Goal: Book appointment/travel/reservation

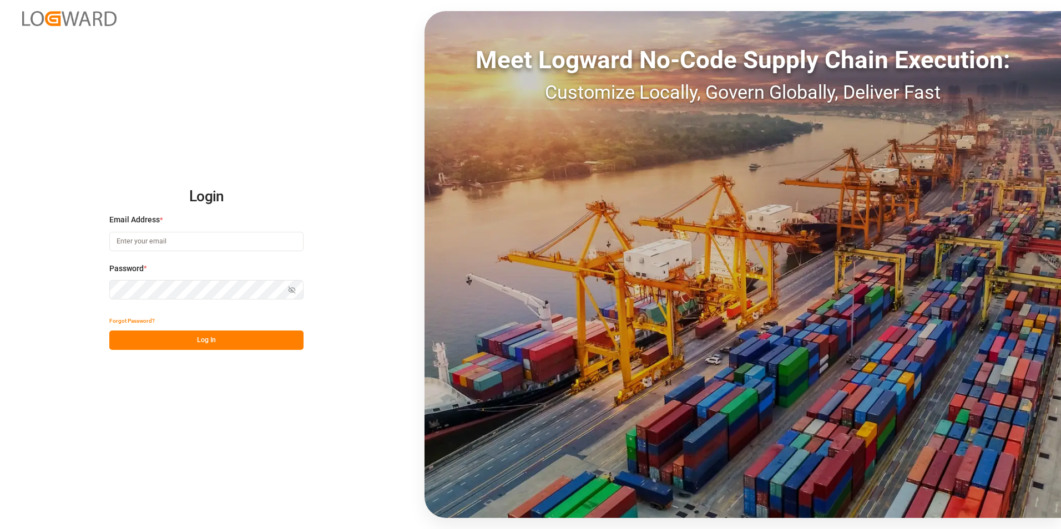
type input "[PERSON_NAME][EMAIL_ADDRESS][DOMAIN_NAME]"
click at [206, 346] on button "Log In" at bounding box center [206, 340] width 194 height 19
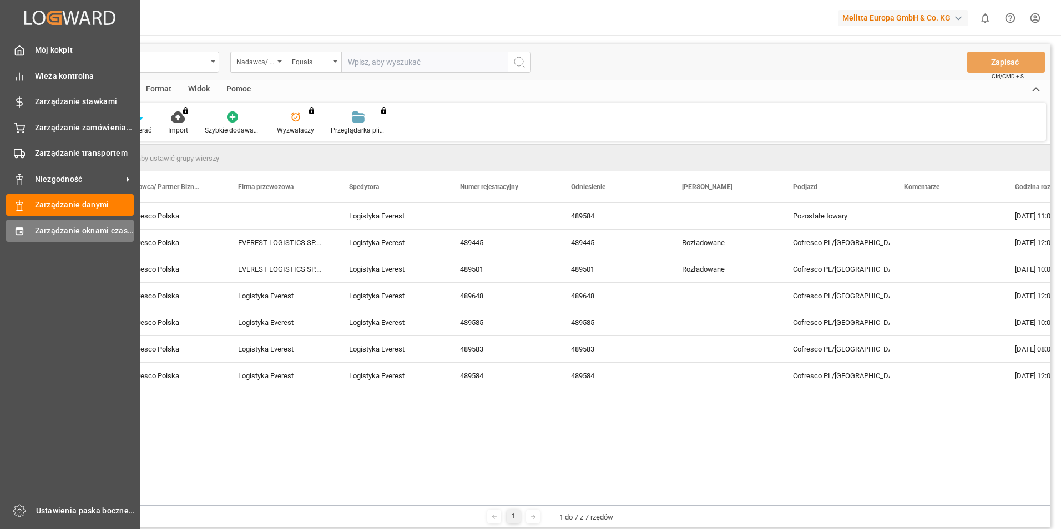
click at [79, 235] on span "Zarządzanie oknami czasowymi" at bounding box center [84, 231] width 99 height 12
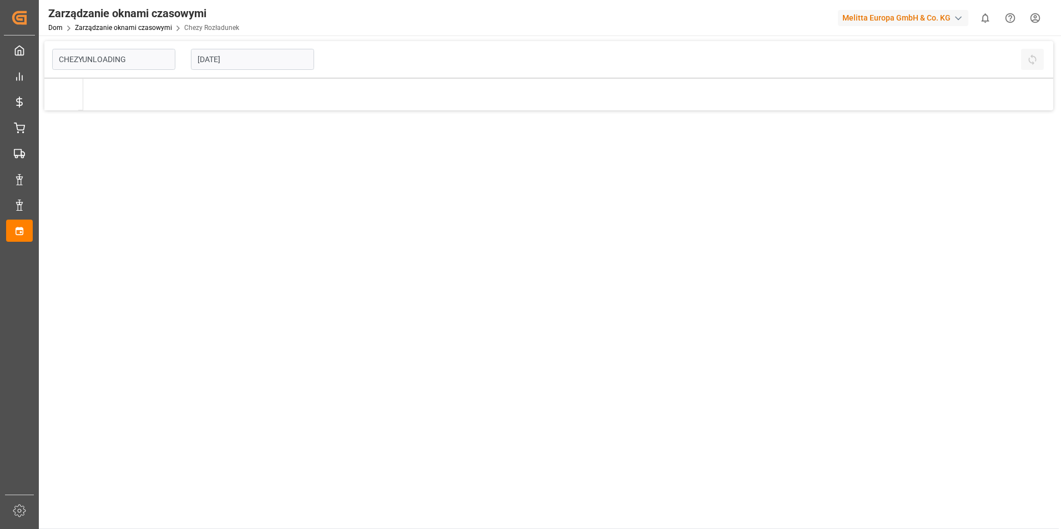
type input "Chezy Unloading"
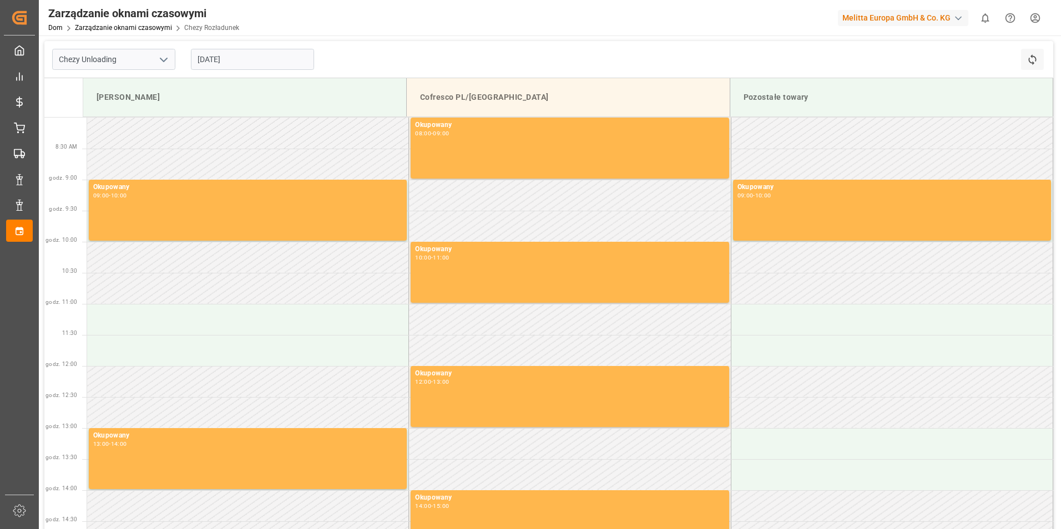
click at [248, 55] on input "[DATE]" at bounding box center [252, 59] width 123 height 21
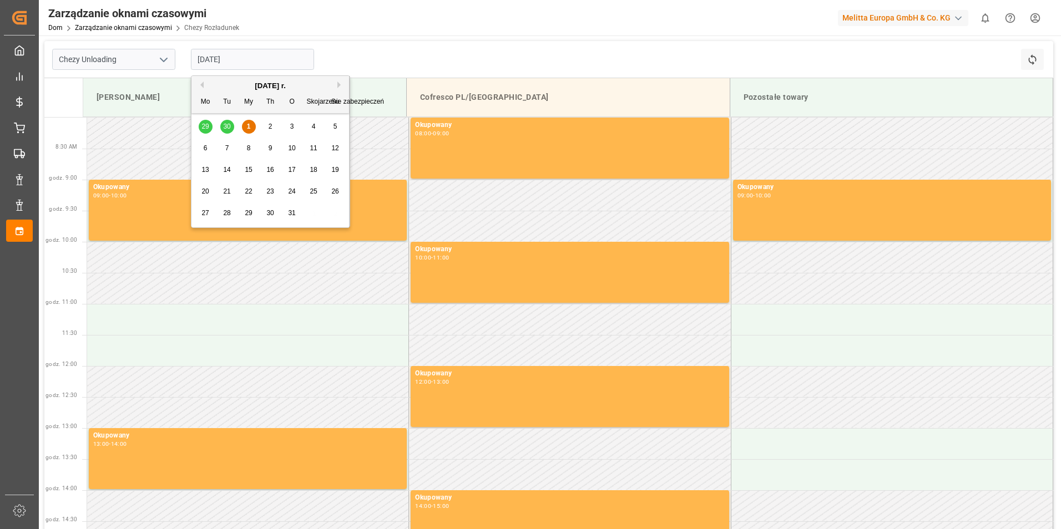
click at [245, 125] on div "1" at bounding box center [249, 126] width 14 height 13
click at [230, 63] on input "[DATE]" at bounding box center [252, 59] width 123 height 21
click at [249, 126] on span "1" at bounding box center [249, 127] width 4 height 8
click at [227, 55] on input "[DATE]" at bounding box center [252, 59] width 123 height 21
click at [272, 125] on div "2" at bounding box center [271, 126] width 14 height 13
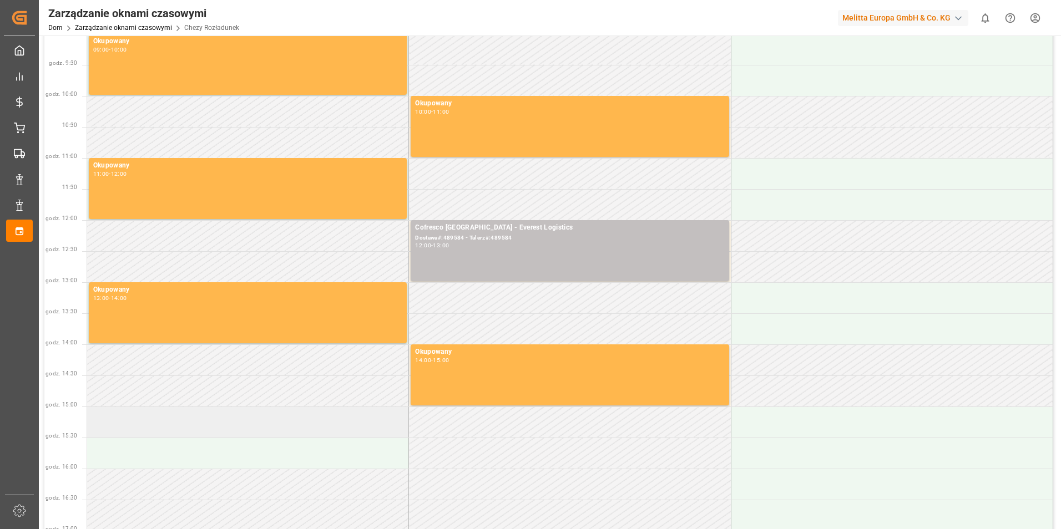
scroll to position [222, 0]
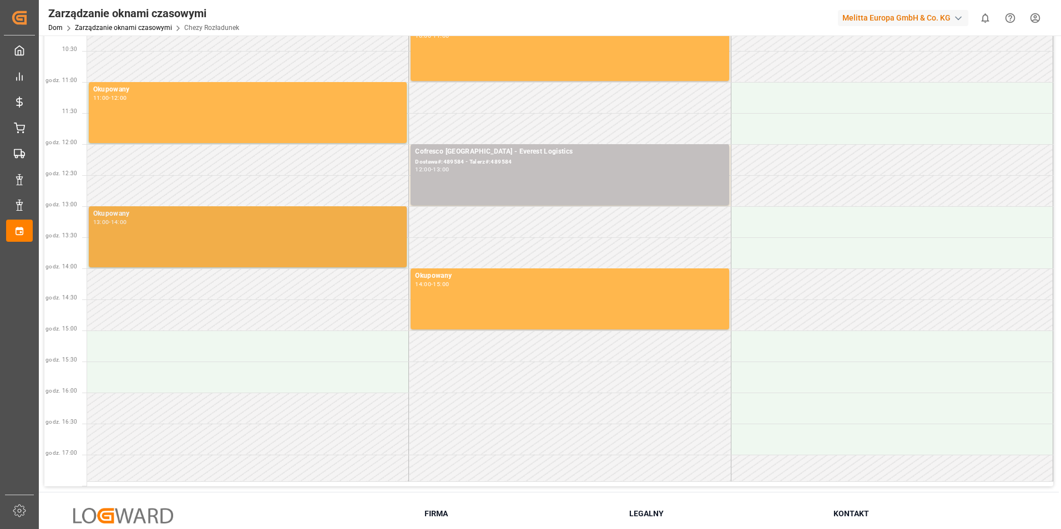
click at [148, 224] on div "13:00 - 14:00" at bounding box center [248, 223] width 310 height 6
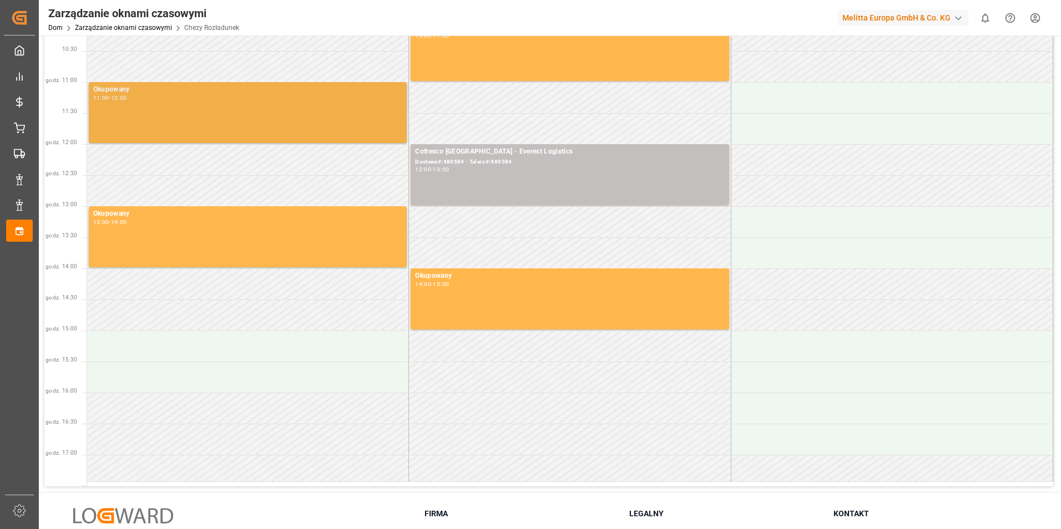
click at [161, 124] on div "Okupowany 11:00 - 12:00" at bounding box center [248, 112] width 310 height 57
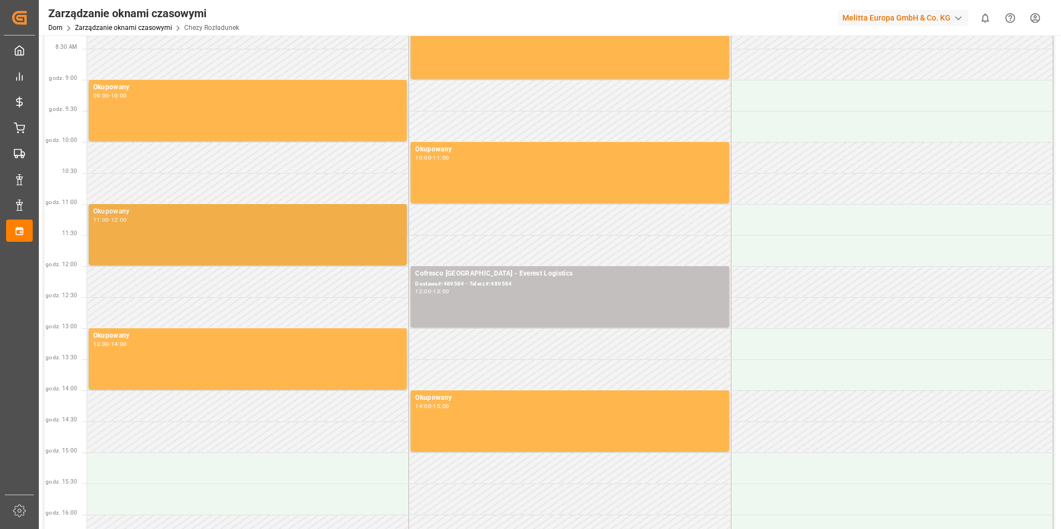
scroll to position [0, 0]
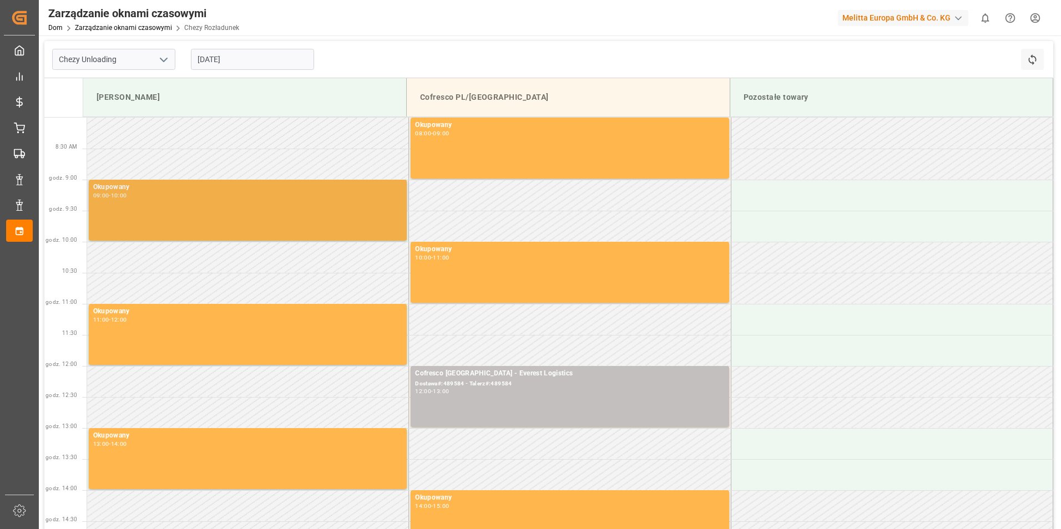
click at [168, 217] on div "Okupowany 09:00 - 10:00" at bounding box center [248, 210] width 310 height 57
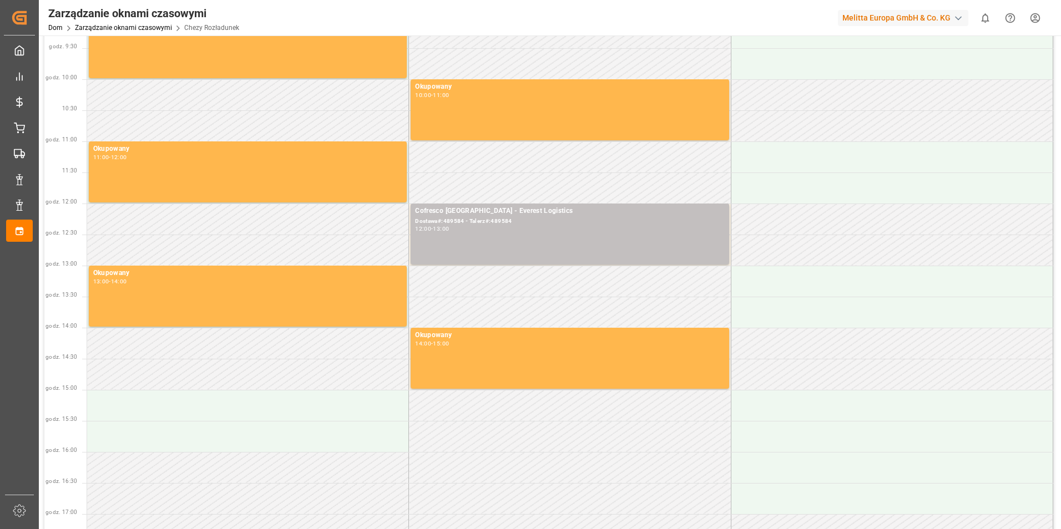
scroll to position [222, 0]
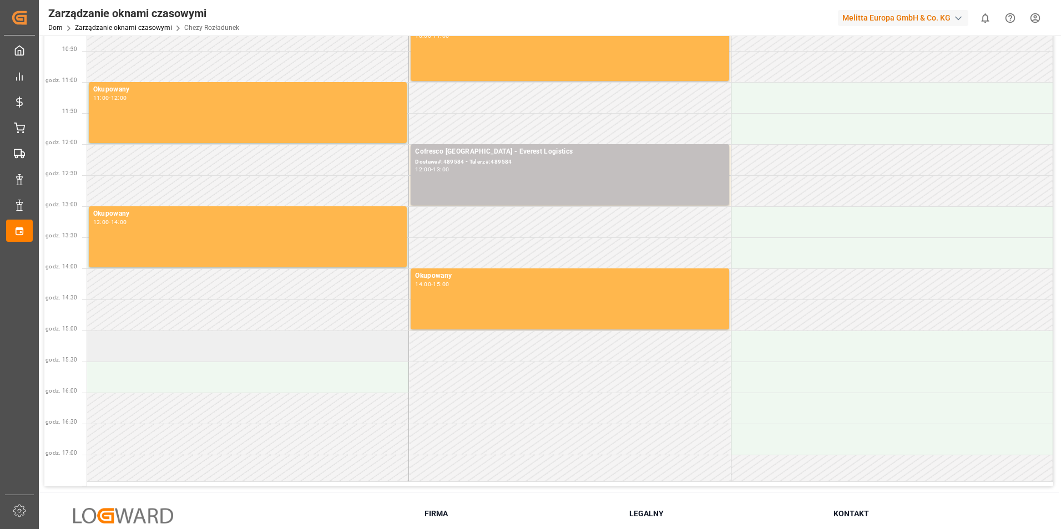
click at [163, 348] on td at bounding box center [248, 346] width 322 height 31
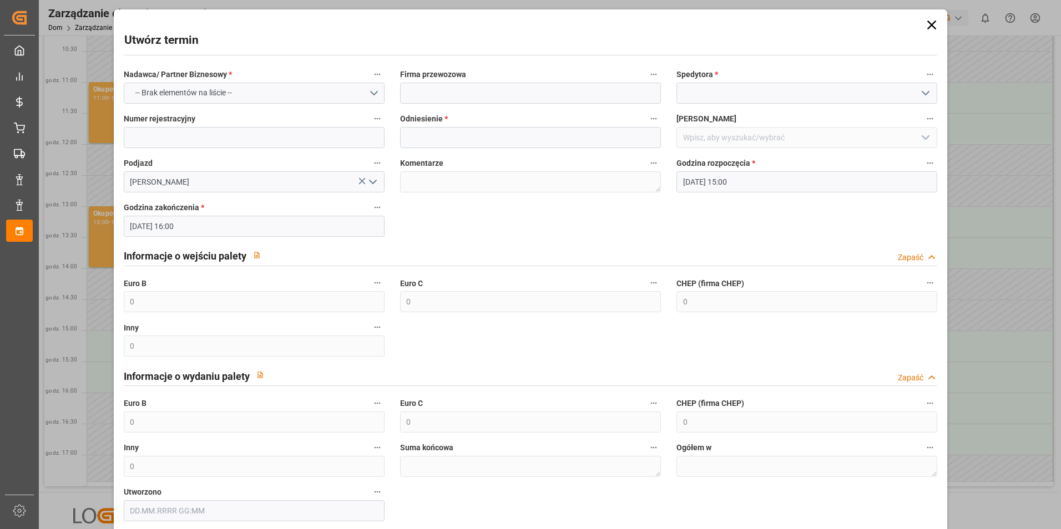
click at [930, 26] on icon at bounding box center [932, 25] width 16 height 16
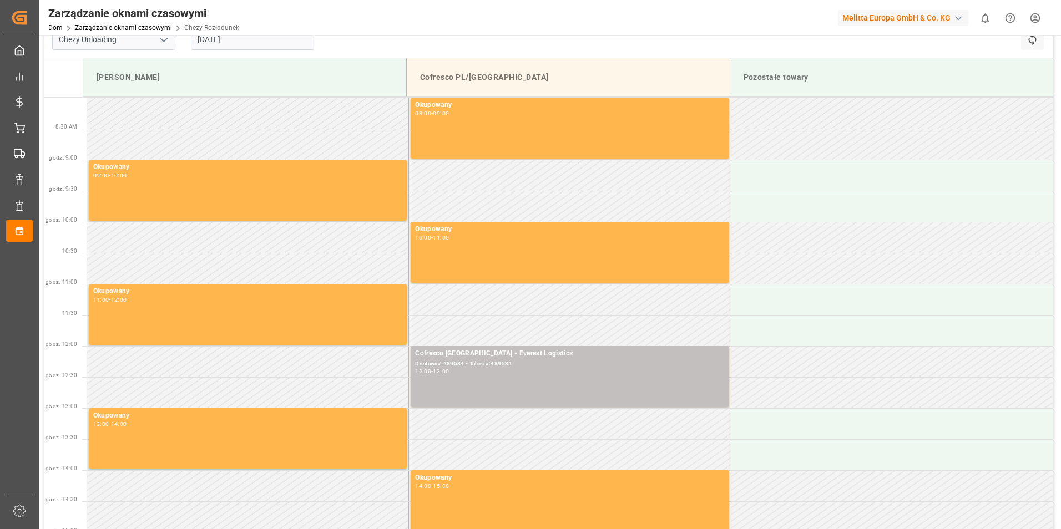
scroll to position [0, 0]
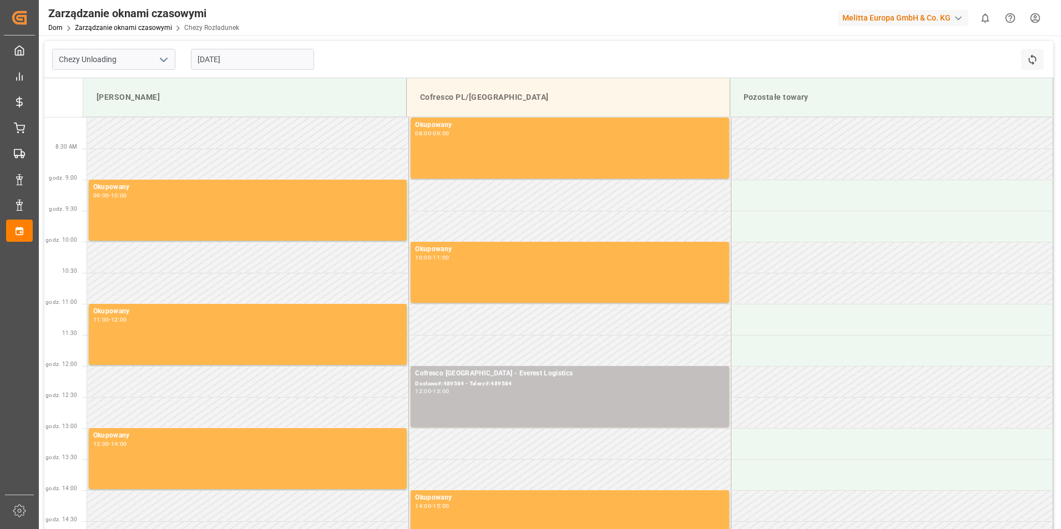
click at [205, 55] on input "[DATE]" at bounding box center [252, 59] width 123 height 21
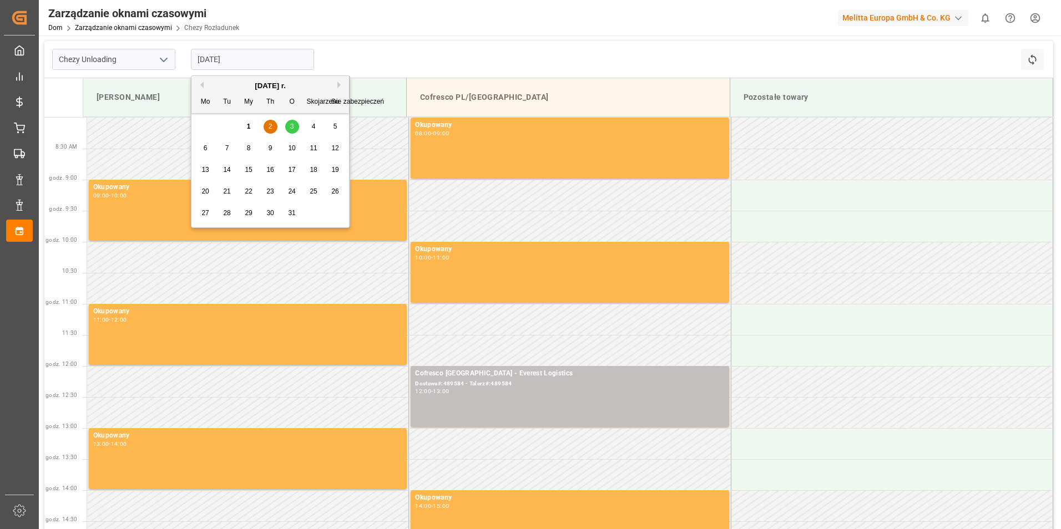
click at [293, 127] on span "3" at bounding box center [292, 127] width 4 height 8
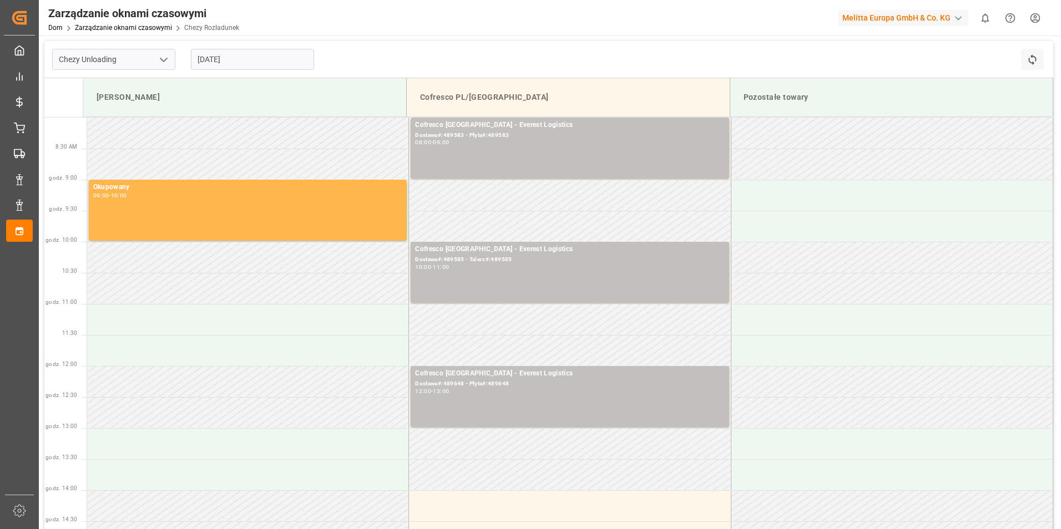
click at [216, 62] on input "[DATE]" at bounding box center [252, 59] width 123 height 21
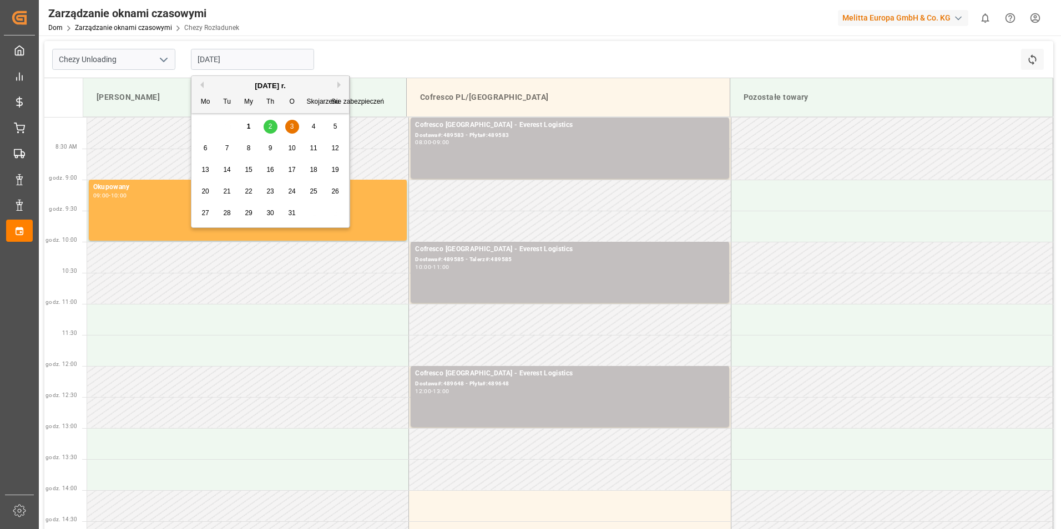
click at [253, 126] on div "1" at bounding box center [249, 126] width 14 height 13
type input "[DATE]"
